Goal: Navigation & Orientation: Find specific page/section

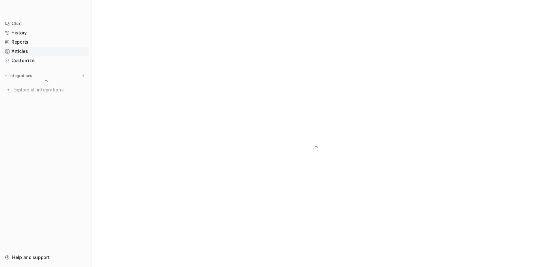
click at [28, 49] on link "Articles" at bounding box center [46, 51] width 86 height 9
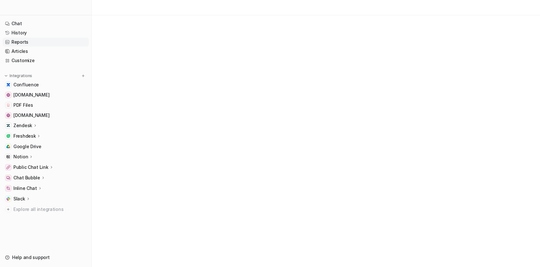
click at [54, 44] on link "Reports" at bounding box center [46, 42] width 86 height 9
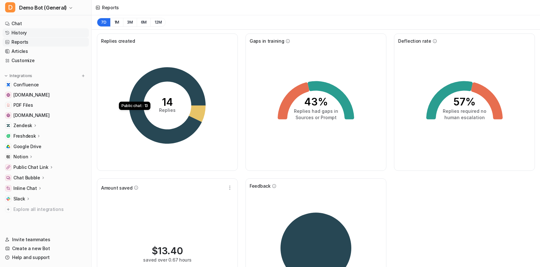
click at [25, 31] on link "History" at bounding box center [46, 32] width 86 height 9
